Goal: Task Accomplishment & Management: Manage account settings

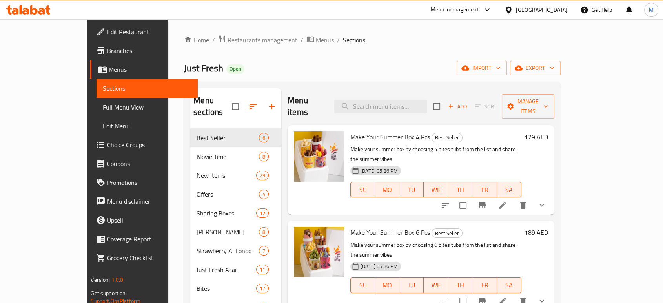
click at [227, 37] on span "Restaurants management" at bounding box center [262, 39] width 70 height 9
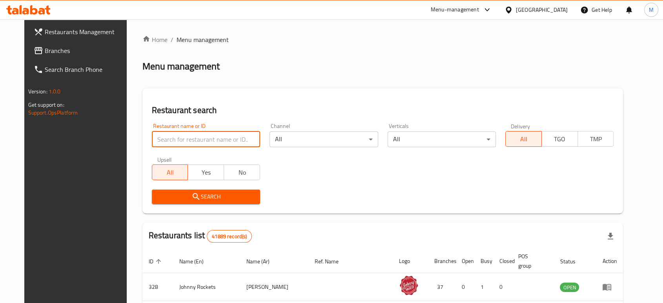
click at [172, 141] on input "search" at bounding box center [206, 139] width 108 height 16
paste input "707603"
type input "707603"
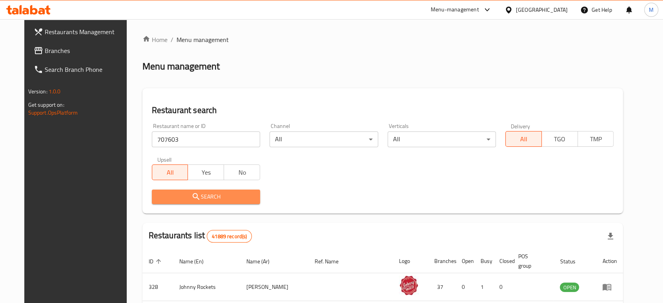
click at [244, 195] on span "Search" at bounding box center [206, 197] width 96 height 10
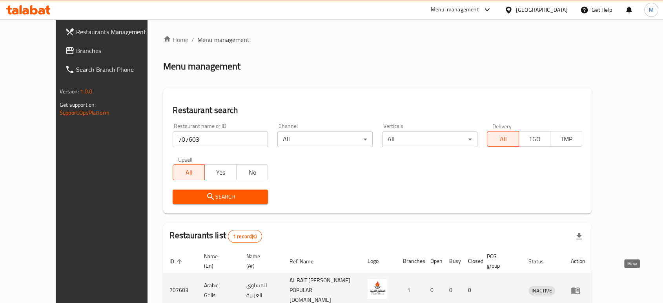
click at [580, 286] on icon "enhanced table" at bounding box center [575, 290] width 9 height 9
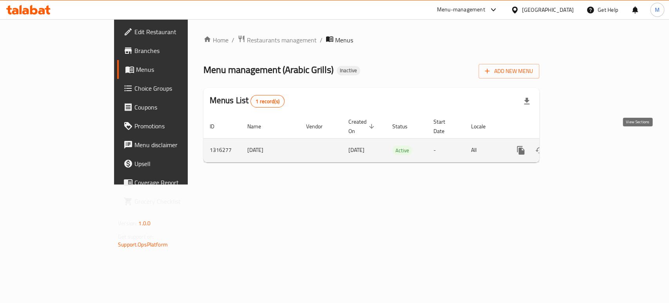
click at [587, 141] on link "enhanced table" at bounding box center [577, 150] width 19 height 19
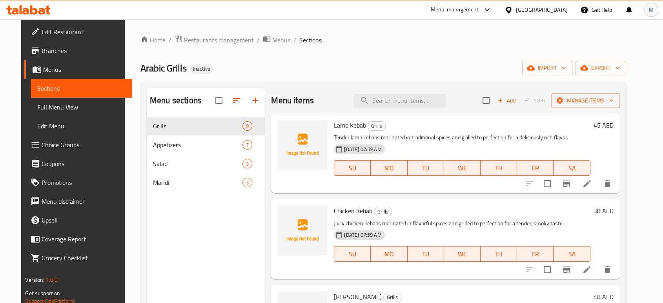
click at [44, 36] on span "Edit Restaurant" at bounding box center [84, 31] width 84 height 9
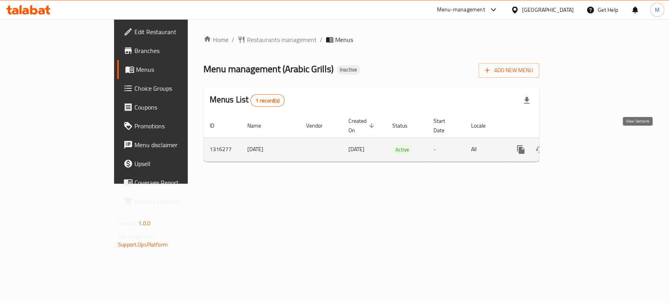
click at [587, 144] on link "enhanced table" at bounding box center [577, 149] width 19 height 19
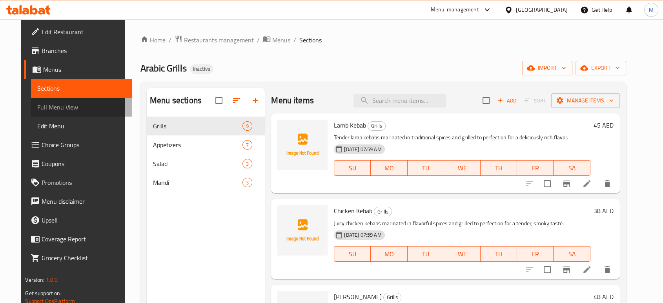
click at [45, 108] on span "Full Menu View" at bounding box center [81, 106] width 88 height 9
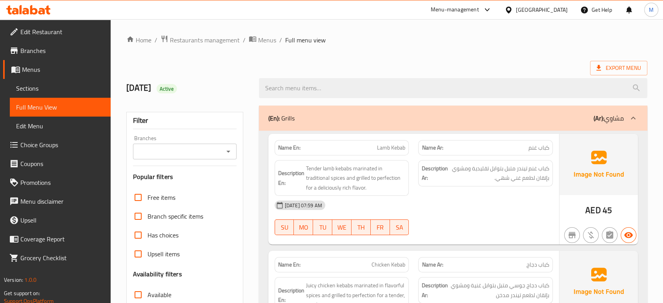
click at [467, 218] on div "08-10-2025 07:59 AM SU MO TU WE TH FR SA" at bounding box center [413, 218] width 287 height 44
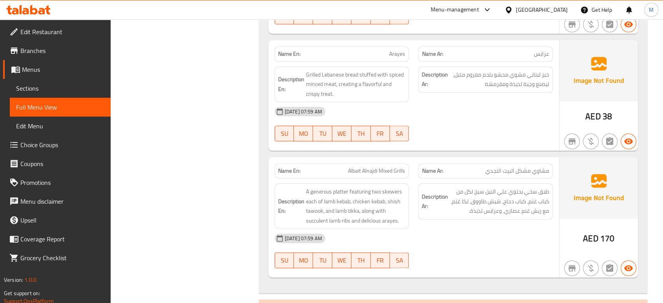
scroll to position [924, 0]
click at [442, 253] on div "08-10-2025 07:59 AM SU MO TU WE TH FR SA" at bounding box center [413, 250] width 287 height 44
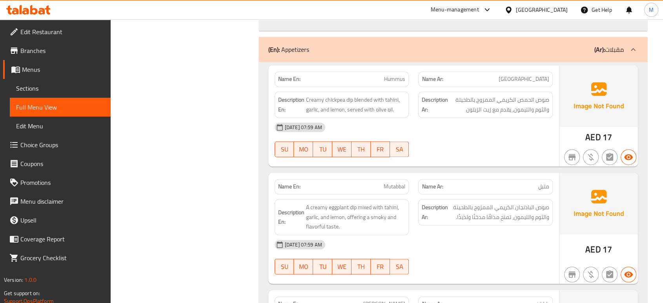
scroll to position [1202, 0]
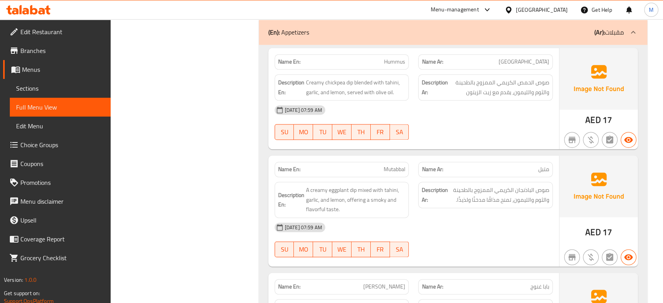
click at [456, 231] on div "[DATE] 07:59 AM" at bounding box center [413, 227] width 287 height 19
click at [489, 233] on div "[DATE] 07:59 AM" at bounding box center [413, 227] width 287 height 19
click at [474, 241] on div "08-10-2025 07:59 AM SU MO TU WE TH FR SA" at bounding box center [413, 240] width 287 height 44
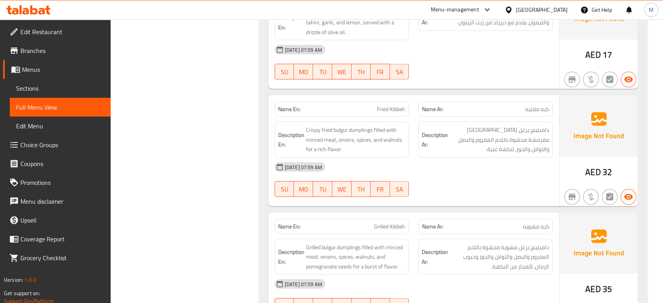
scroll to position [1499, 0]
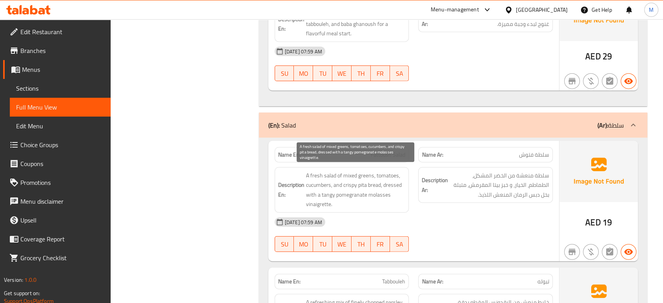
click at [361, 177] on span "A fresh salad of mixed greens, tomatoes, cucumbers, and crispy pita bread, dres…" at bounding box center [356, 190] width 100 height 38
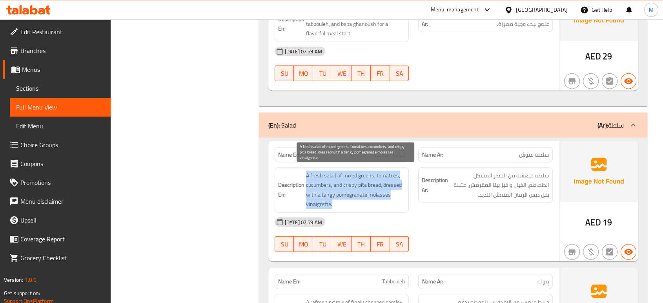
click at [361, 177] on span "A fresh salad of mixed greens, tomatoes, cucumbers, and crispy pita bread, dres…" at bounding box center [356, 190] width 100 height 38
copy span "A fresh salad of mixed greens, tomatoes, cucumbers, and crispy pita bread, dres…"
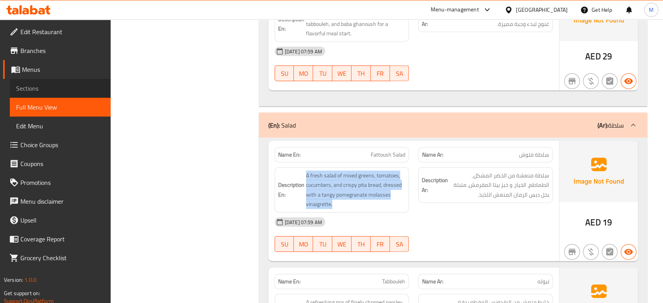
click at [32, 90] on span "Sections" at bounding box center [60, 88] width 88 height 9
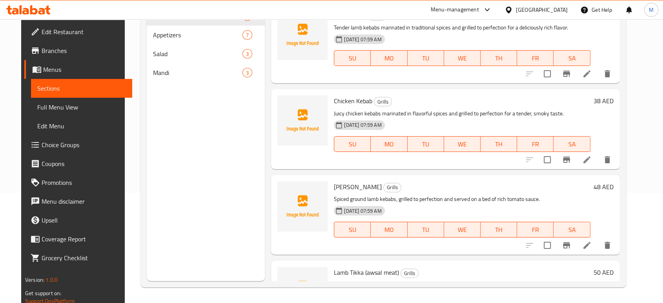
scroll to position [110, 0]
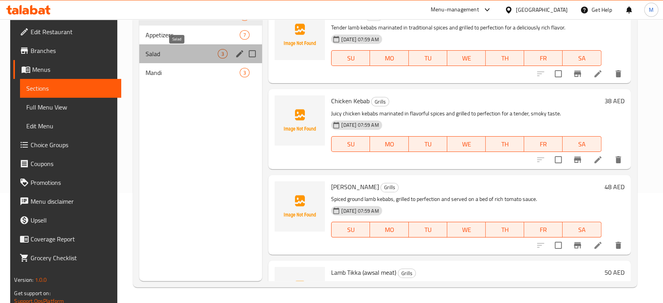
click at [178, 53] on span "Salad" at bounding box center [181, 53] width 72 height 9
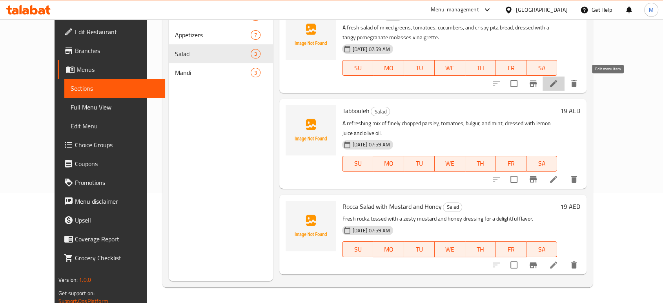
click at [557, 86] on icon at bounding box center [553, 83] width 7 height 7
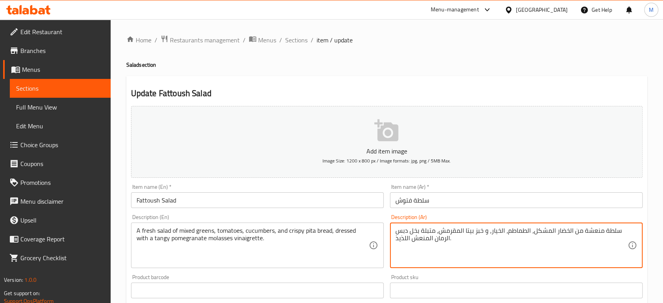
scroll to position [251, 0]
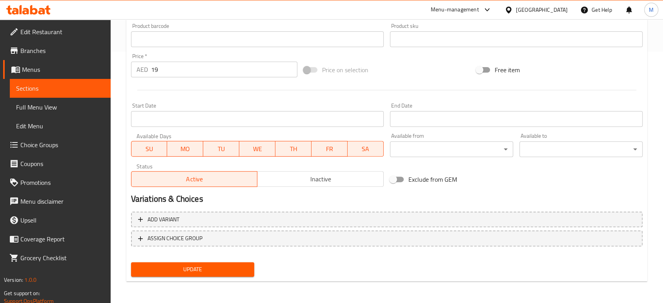
type textarea "سلطة منعشة من الخضار المشكل، الطماطم، الخيار، و خبز بيتا المقرمش، متبلة بخل دبس…"
click at [160, 269] on span "Update" at bounding box center [192, 269] width 111 height 10
click at [55, 107] on span "Full Menu View" at bounding box center [60, 106] width 88 height 9
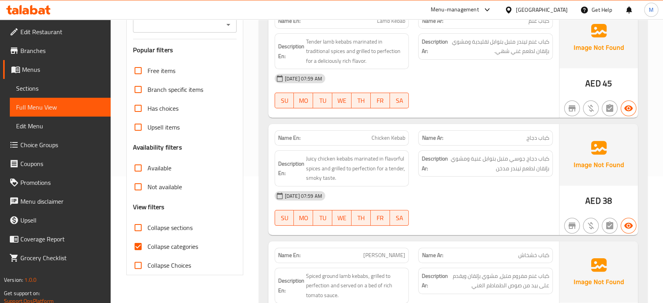
scroll to position [38, 0]
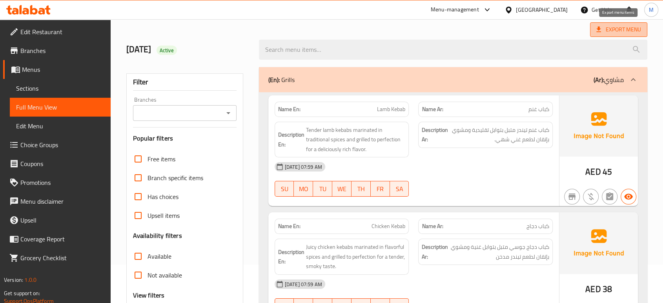
click at [617, 25] on span "Export Menu" at bounding box center [618, 30] width 45 height 10
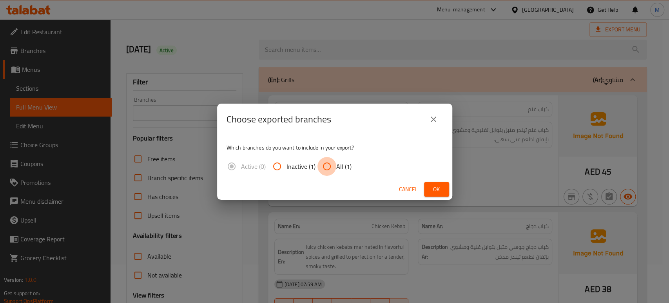
click at [324, 163] on input "All (1)" at bounding box center [327, 166] width 19 height 19
radio input "true"
click at [426, 190] on button "Ok" at bounding box center [436, 189] width 25 height 15
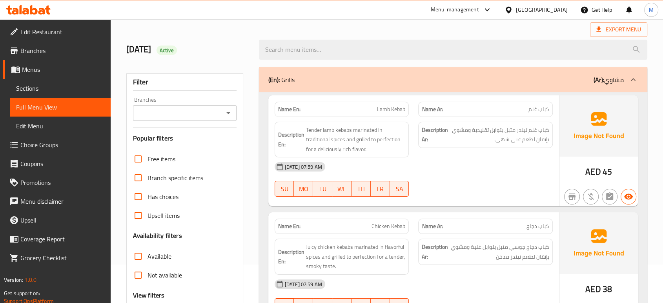
click at [467, 184] on div "08-10-2025 07:59 AM SU MO TU WE TH FR SA" at bounding box center [413, 179] width 287 height 44
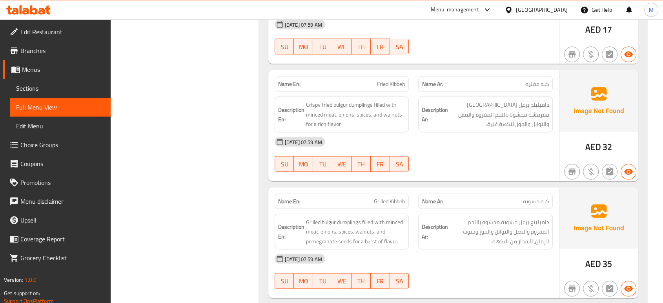
scroll to position [1539, 0]
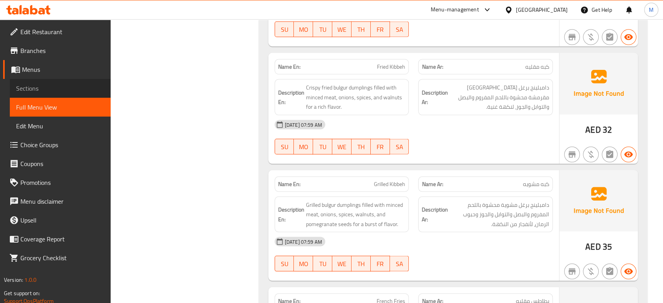
click at [62, 87] on span "Sections" at bounding box center [60, 88] width 88 height 9
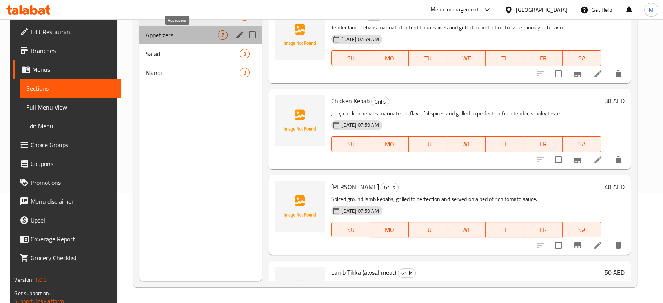
click at [185, 35] on span "Appetizers" at bounding box center [181, 34] width 72 height 9
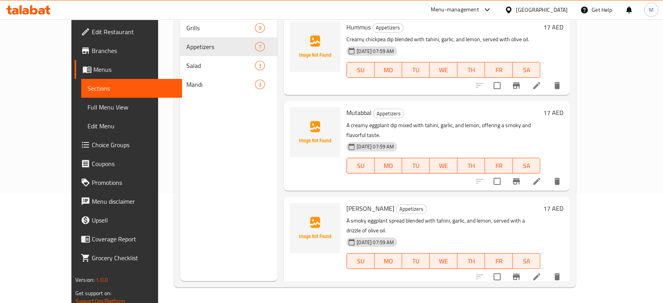
scroll to position [265, 0]
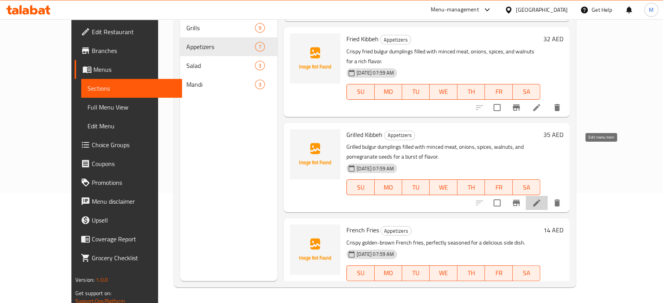
click at [541, 198] on icon at bounding box center [536, 202] width 9 height 9
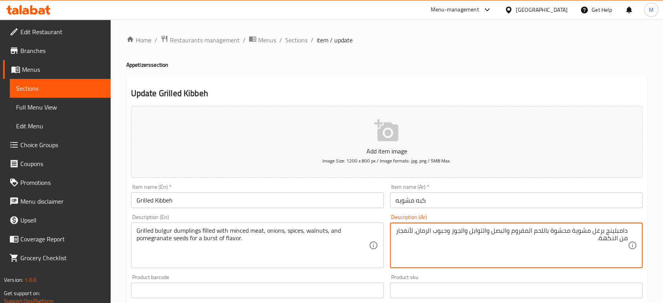
click at [551, 253] on textarea "دامبلينج برغل مشوية محشوة باللحم المفروم والبصل والتوابل والجوز وحبوب الرمان، ل…" at bounding box center [511, 245] width 232 height 37
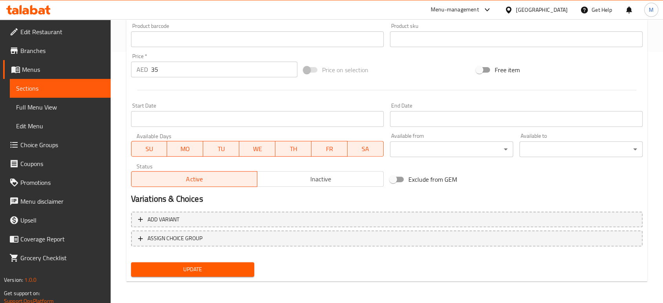
type textarea "دامبلينج برغل مشوية محشوة باللحم المفروم والبصل والتوابل والجوز وحبوب الرمان، ل…"
click at [210, 269] on span "Update" at bounding box center [192, 269] width 111 height 10
click at [64, 87] on span "Sections" at bounding box center [60, 88] width 88 height 9
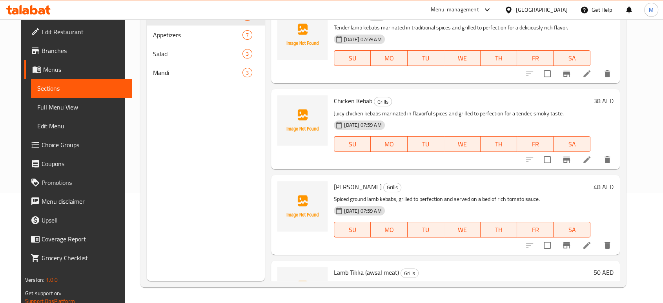
scroll to position [110, 0]
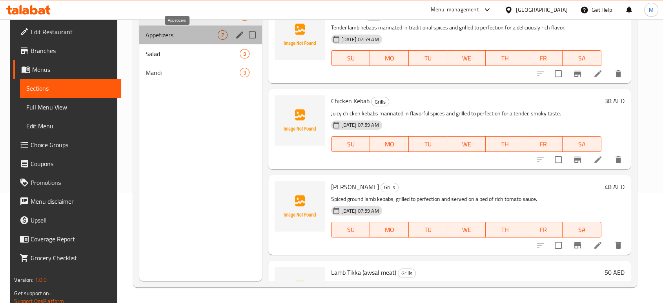
click at [201, 37] on span "Appetizers" at bounding box center [181, 34] width 72 height 9
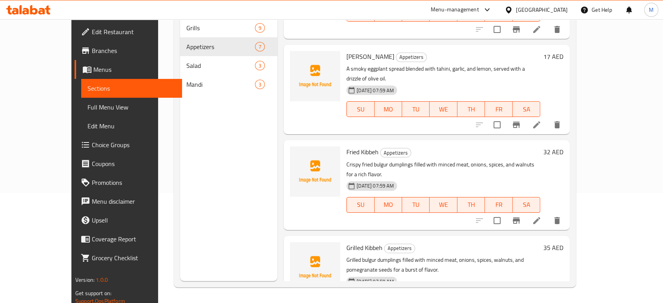
scroll to position [157, 0]
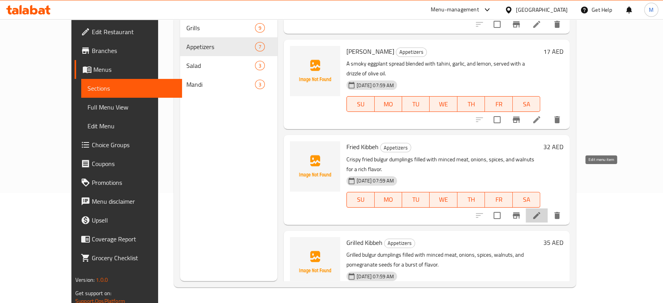
click at [540, 212] on icon at bounding box center [536, 215] width 7 height 7
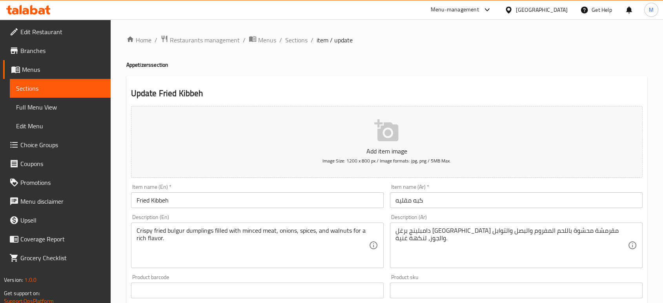
click at [50, 91] on span "Sections" at bounding box center [60, 88] width 88 height 9
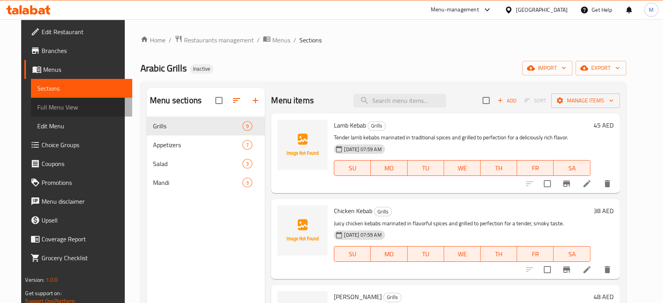
click at [50, 110] on span "Full Menu View" at bounding box center [81, 106] width 88 height 9
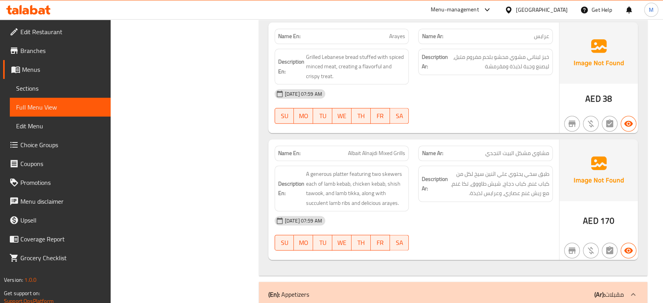
scroll to position [1793, 0]
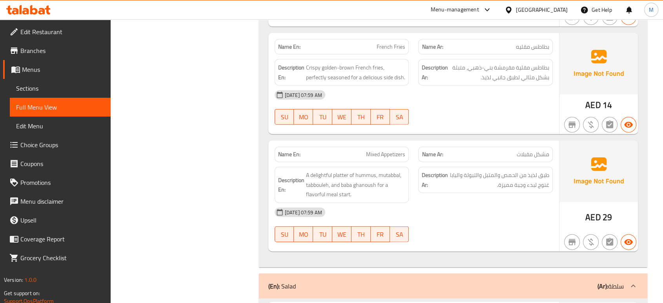
click at [524, 9] on div "[GEOGRAPHIC_DATA]" at bounding box center [542, 9] width 52 height 9
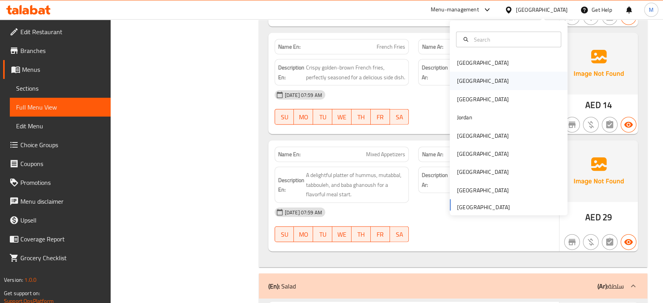
click at [460, 84] on div "Egypt" at bounding box center [483, 80] width 52 height 9
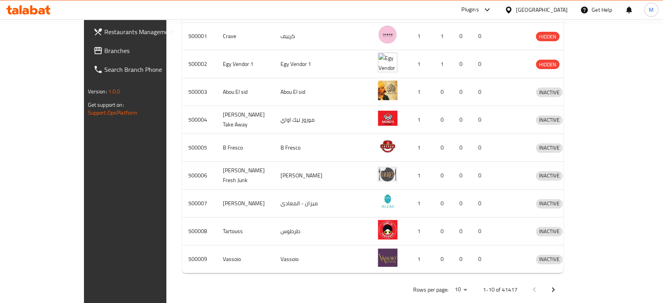
scroll to position [13, 0]
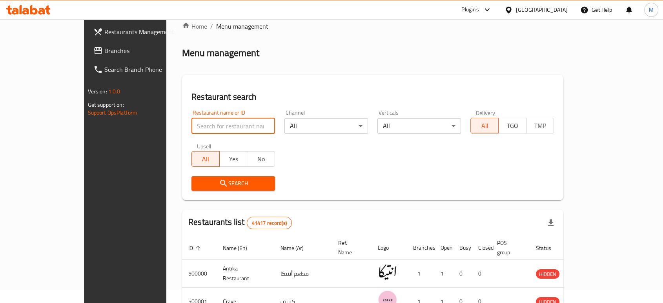
click at [219, 124] on input "search" at bounding box center [233, 126] width 84 height 16
paste input "CRAFT Cafe"
type input "CRAFT Cafe"
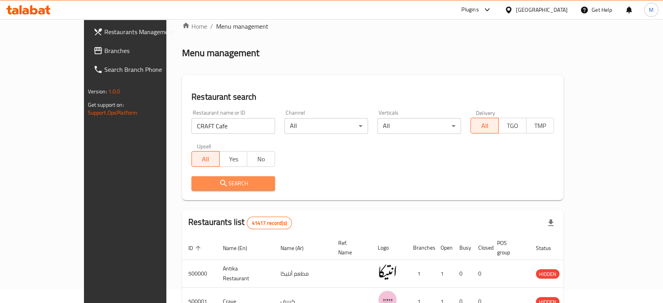
click at [198, 180] on span "Search" at bounding box center [233, 183] width 71 height 10
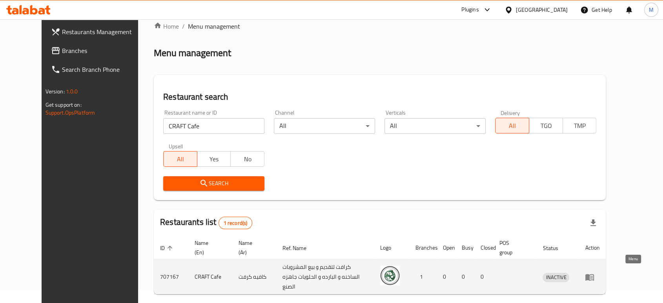
click at [594, 272] on icon "enhanced table" at bounding box center [589, 276] width 9 height 9
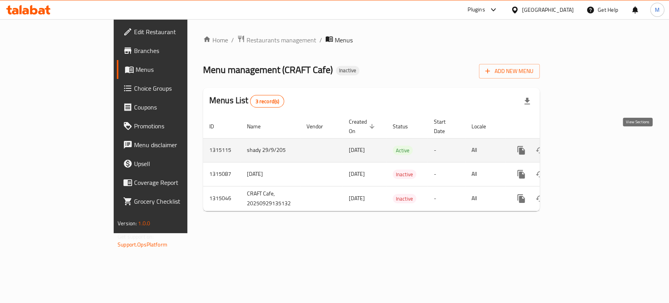
click at [582, 147] on icon "enhanced table" at bounding box center [578, 150] width 7 height 7
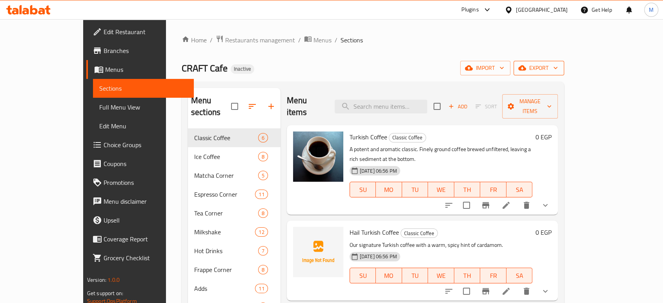
click at [558, 70] on span "export" at bounding box center [539, 68] width 38 height 10
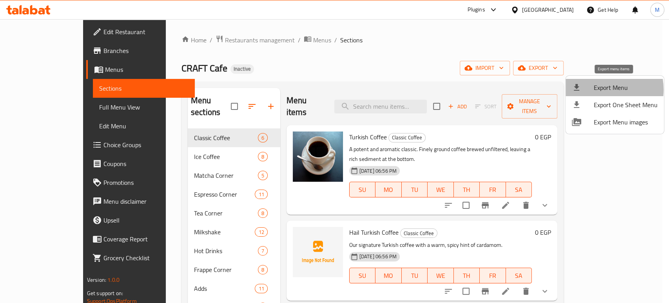
click at [599, 89] on span "Export Menu" at bounding box center [626, 87] width 64 height 9
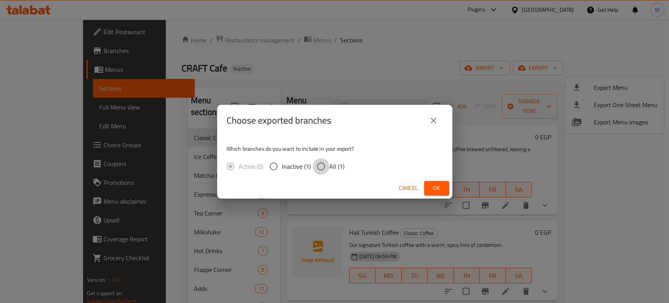
click at [325, 164] on input "All (1)" at bounding box center [321, 166] width 16 height 16
radio input "true"
click at [439, 185] on span "Ok" at bounding box center [437, 188] width 13 height 10
